Goal: Information Seeking & Learning: Learn about a topic

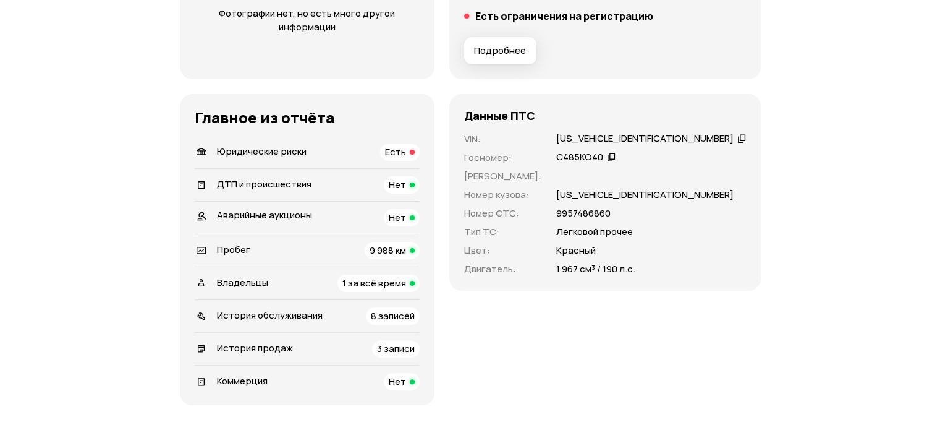
scroll to position [371, 0]
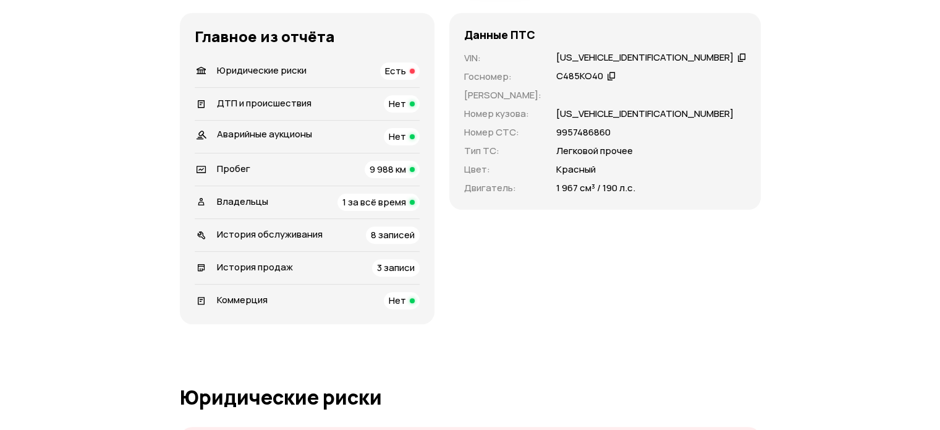
click at [314, 263] on div "История продаж 3 записи" at bounding box center [307, 267] width 225 height 17
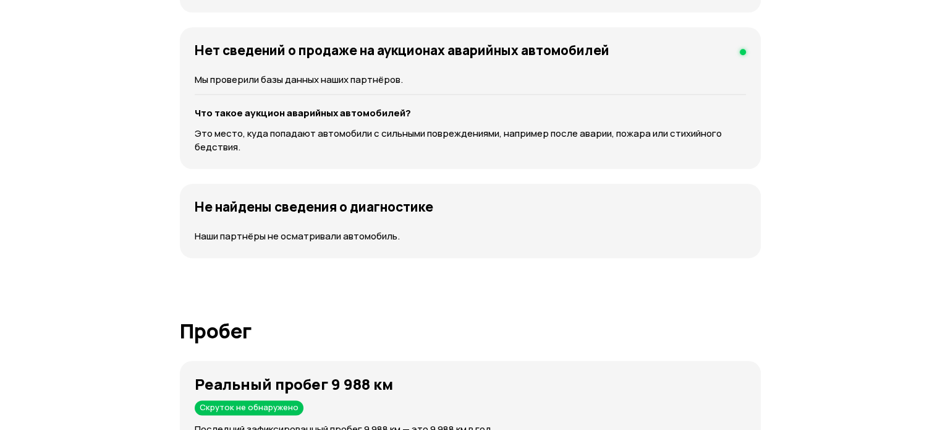
scroll to position [0, 0]
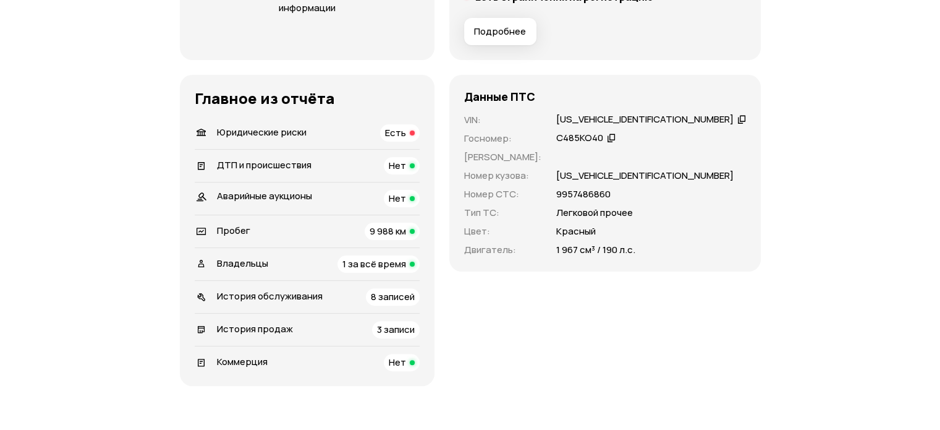
click at [274, 230] on div "Пробег 9 988 км" at bounding box center [307, 231] width 225 height 17
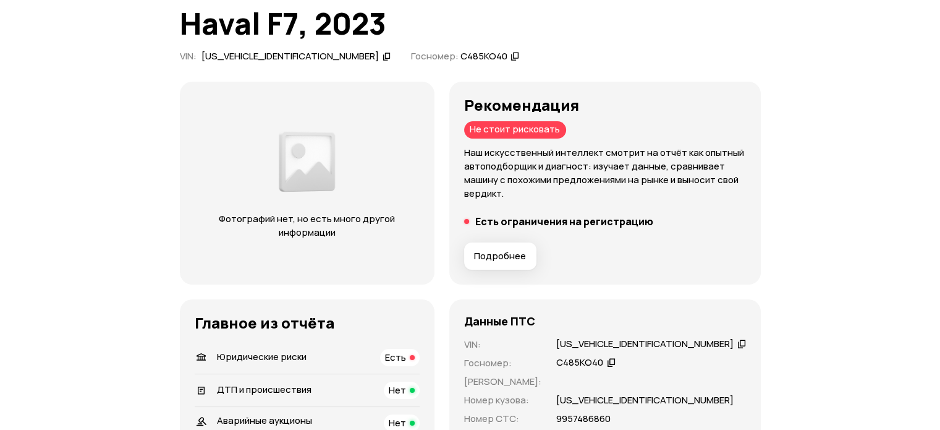
scroll to position [247, 0]
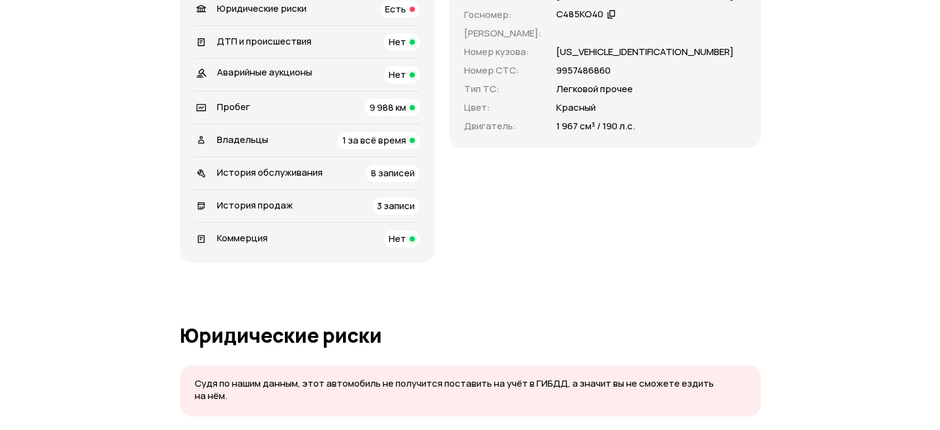
click at [336, 176] on div "История обслуживания 8 записей" at bounding box center [307, 172] width 225 height 17
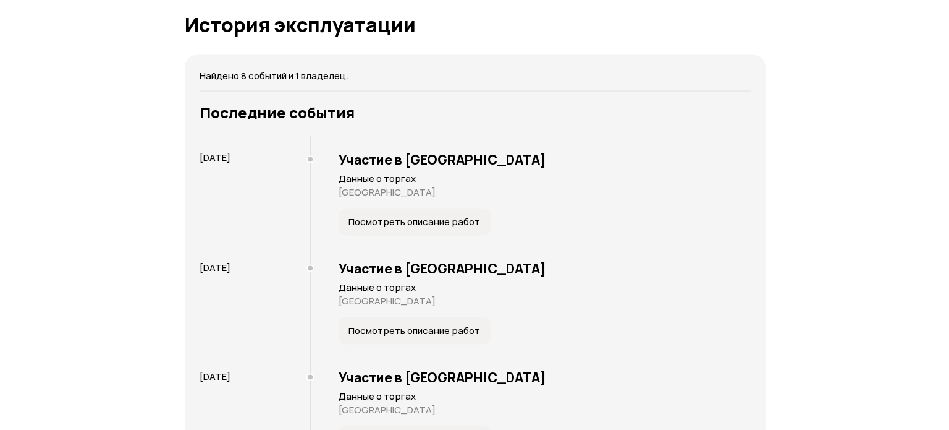
scroll to position [2514, 0]
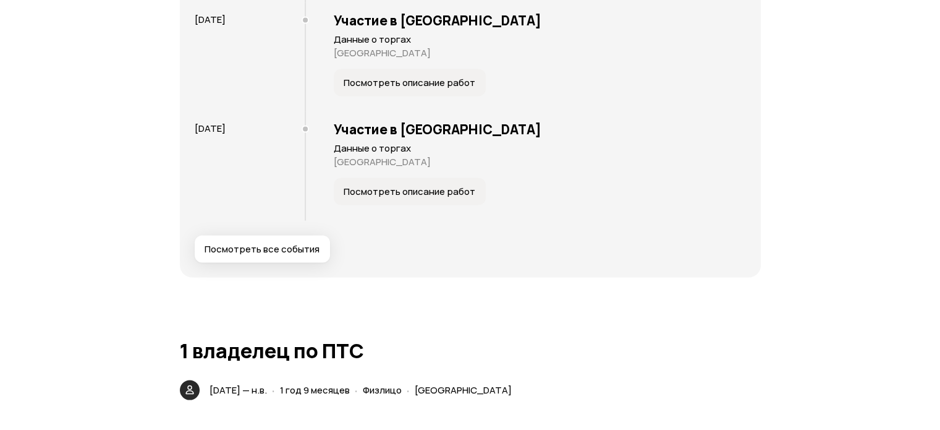
click at [252, 243] on span "Посмотреть все события" at bounding box center [262, 249] width 115 height 12
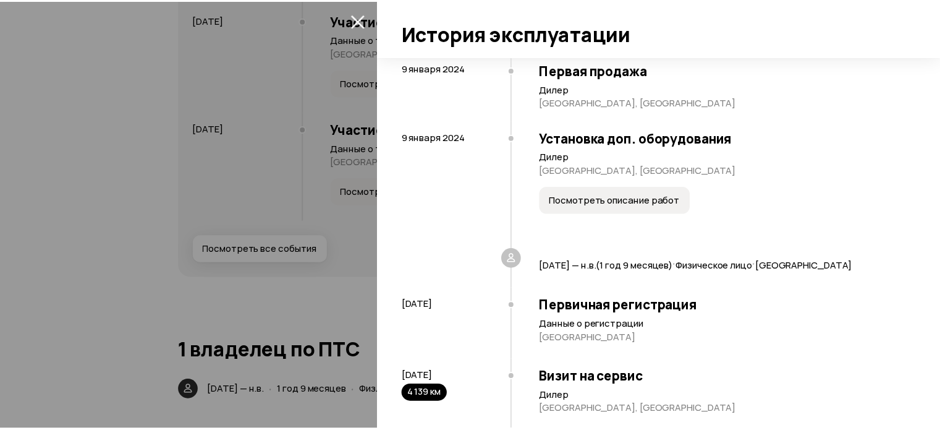
scroll to position [0, 0]
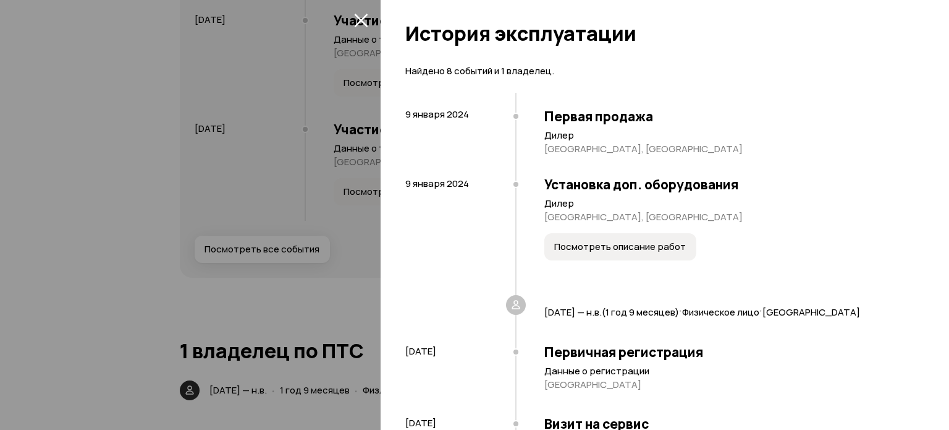
click at [621, 249] on span "Посмотреть описание работ" at bounding box center [620, 246] width 132 height 12
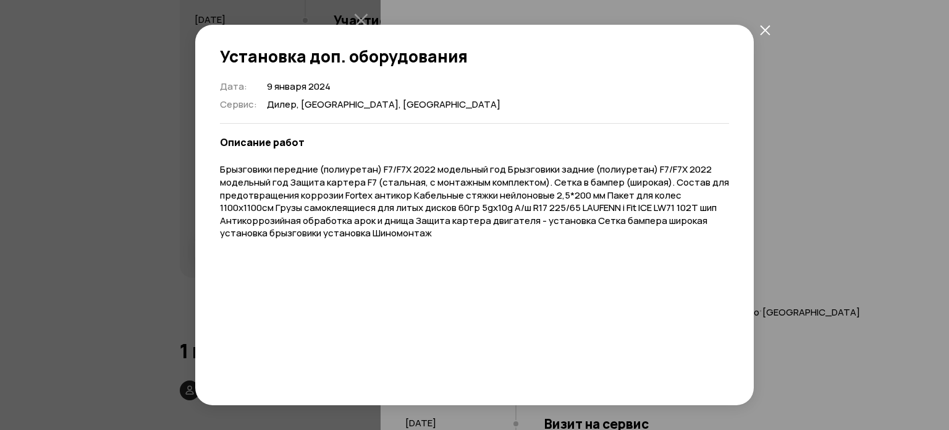
click at [768, 27] on icon "закрыть" at bounding box center [765, 30] width 11 height 11
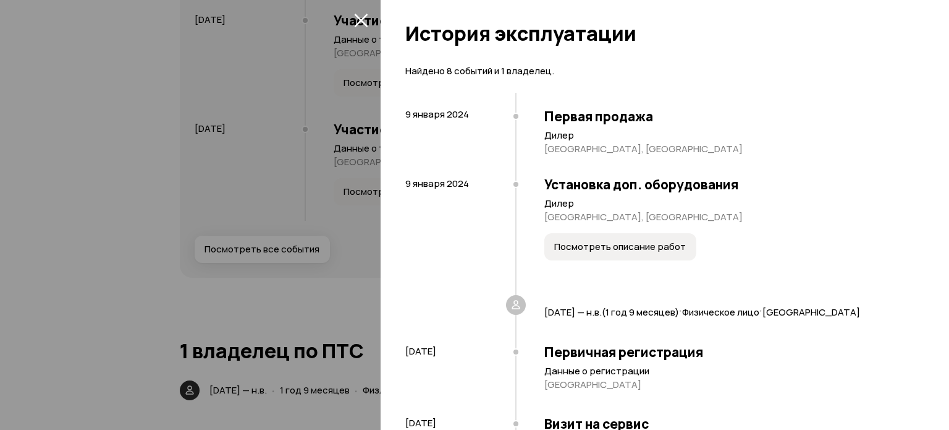
click at [359, 17] on icon "закрыть" at bounding box center [361, 21] width 14 height 14
